Goal: Information Seeking & Learning: Understand process/instructions

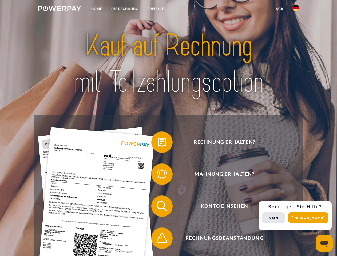
click at [60, 9] on img at bounding box center [59, 8] width 43 height 5
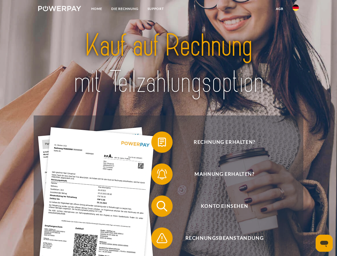
click at [296, 9] on img at bounding box center [296, 8] width 6 height 6
click at [280, 9] on link "agb" at bounding box center [280, 9] width 17 height 10
click at [158, 143] on span at bounding box center [154, 142] width 27 height 27
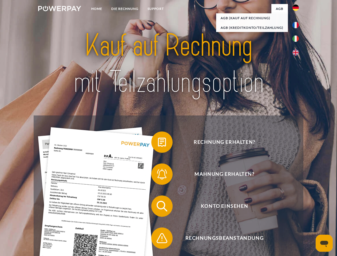
click at [158, 175] on span at bounding box center [154, 174] width 27 height 27
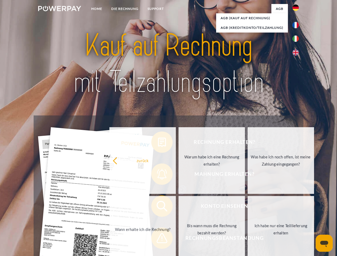
click at [179, 207] on link "Bis wann muss die Rechnung bezahlt werden?" at bounding box center [212, 229] width 66 height 67
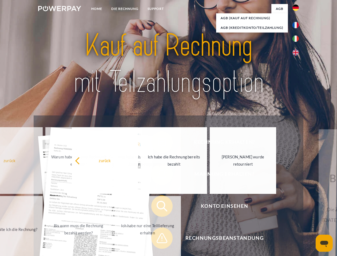
click at [158, 240] on span at bounding box center [154, 238] width 27 height 27
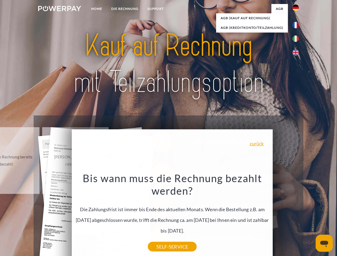
click at [297, 216] on div "Rechnung erhalten? Mahnung erhalten? Konto einsehen" at bounding box center [169, 223] width 270 height 214
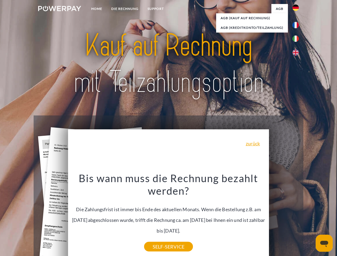
click at [284, 217] on span "Konto einsehen" at bounding box center [224, 206] width 131 height 21
click at [310, 218] on header "Home DIE RECHNUNG SUPPORT" at bounding box center [168, 184] width 337 height 369
